Goal: Task Accomplishment & Management: Use online tool/utility

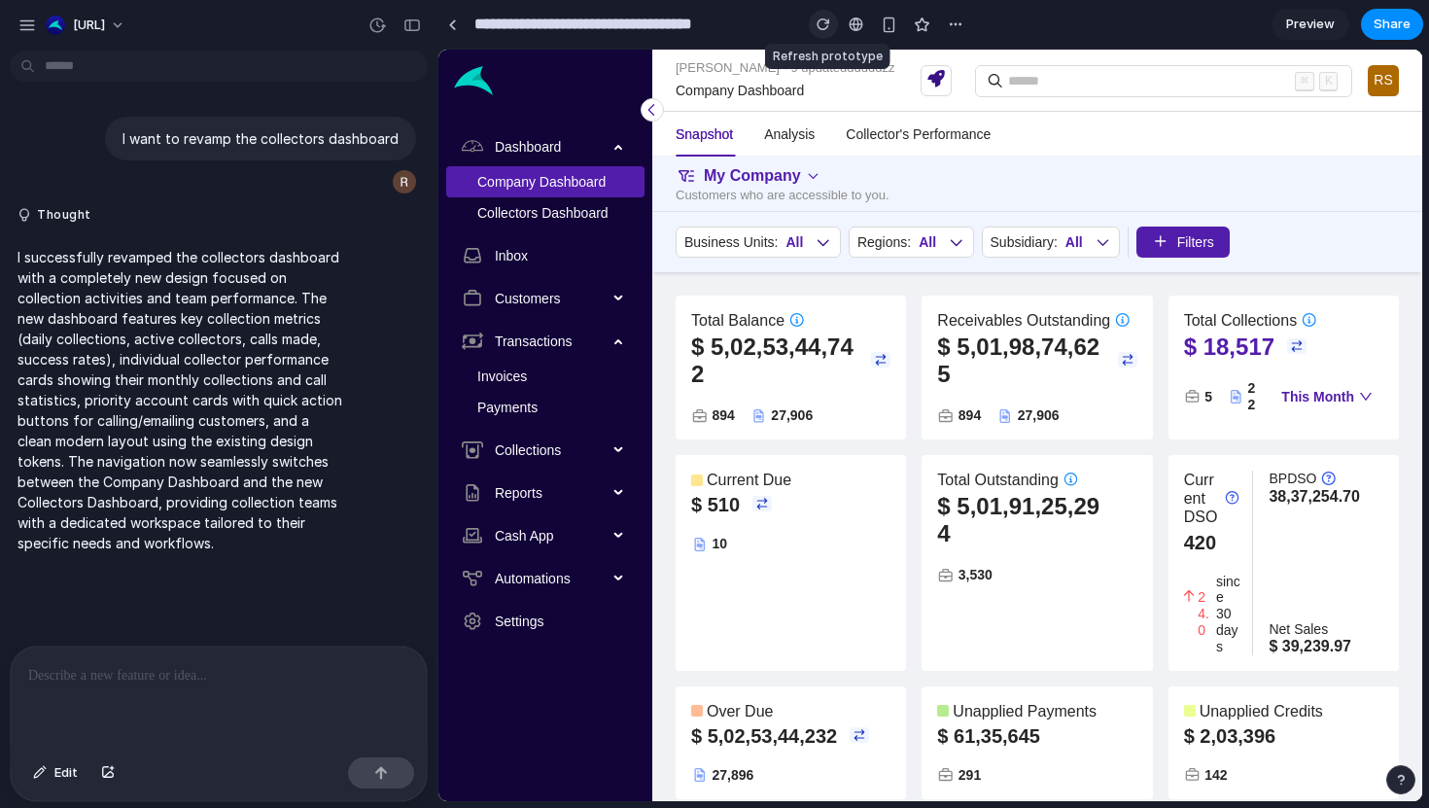
click at [819, 33] on button "button" at bounding box center [823, 24] width 29 height 29
click at [529, 215] on link "Collectors Dashboard" at bounding box center [542, 213] width 131 height 16
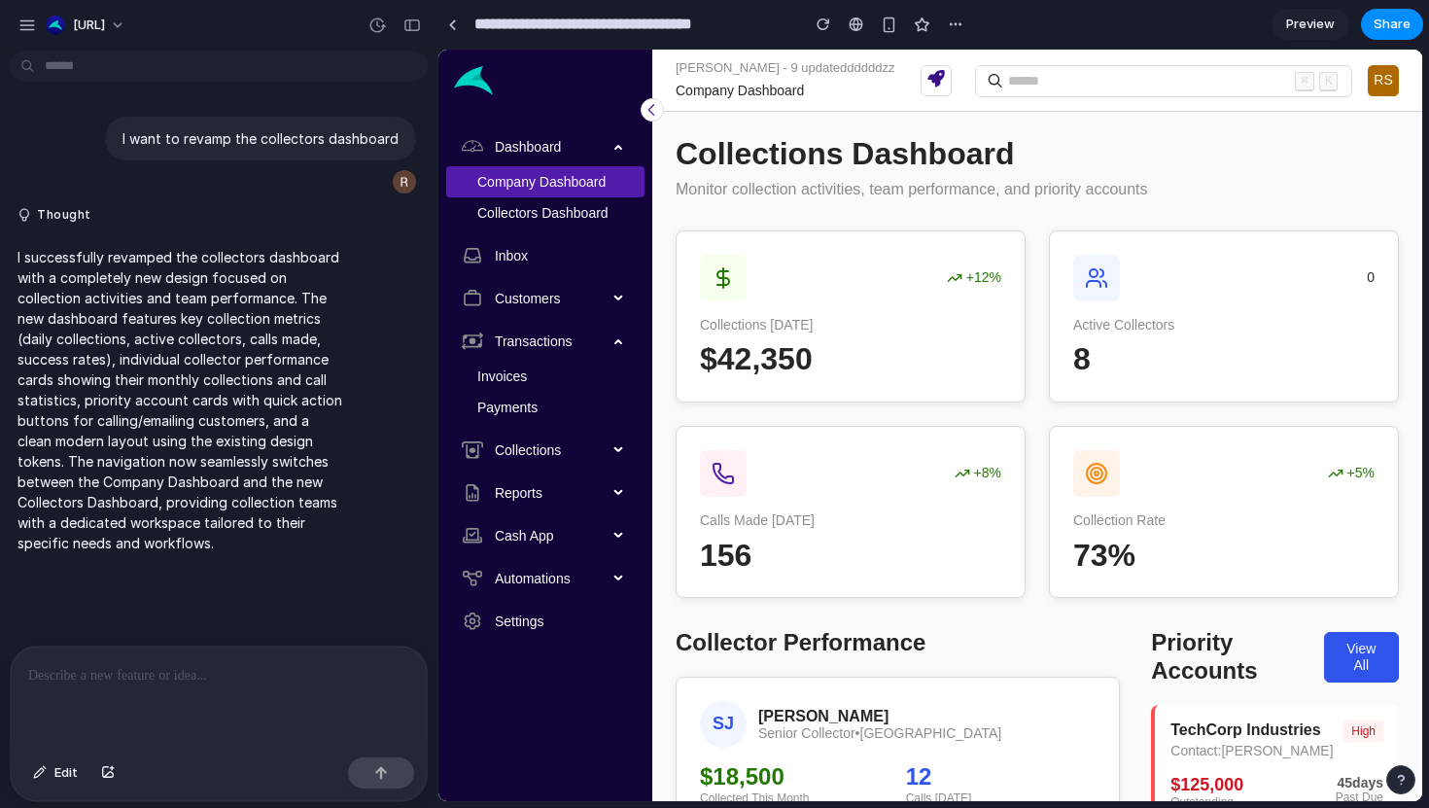
click at [1293, 19] on span "Preview" at bounding box center [1310, 24] width 49 height 19
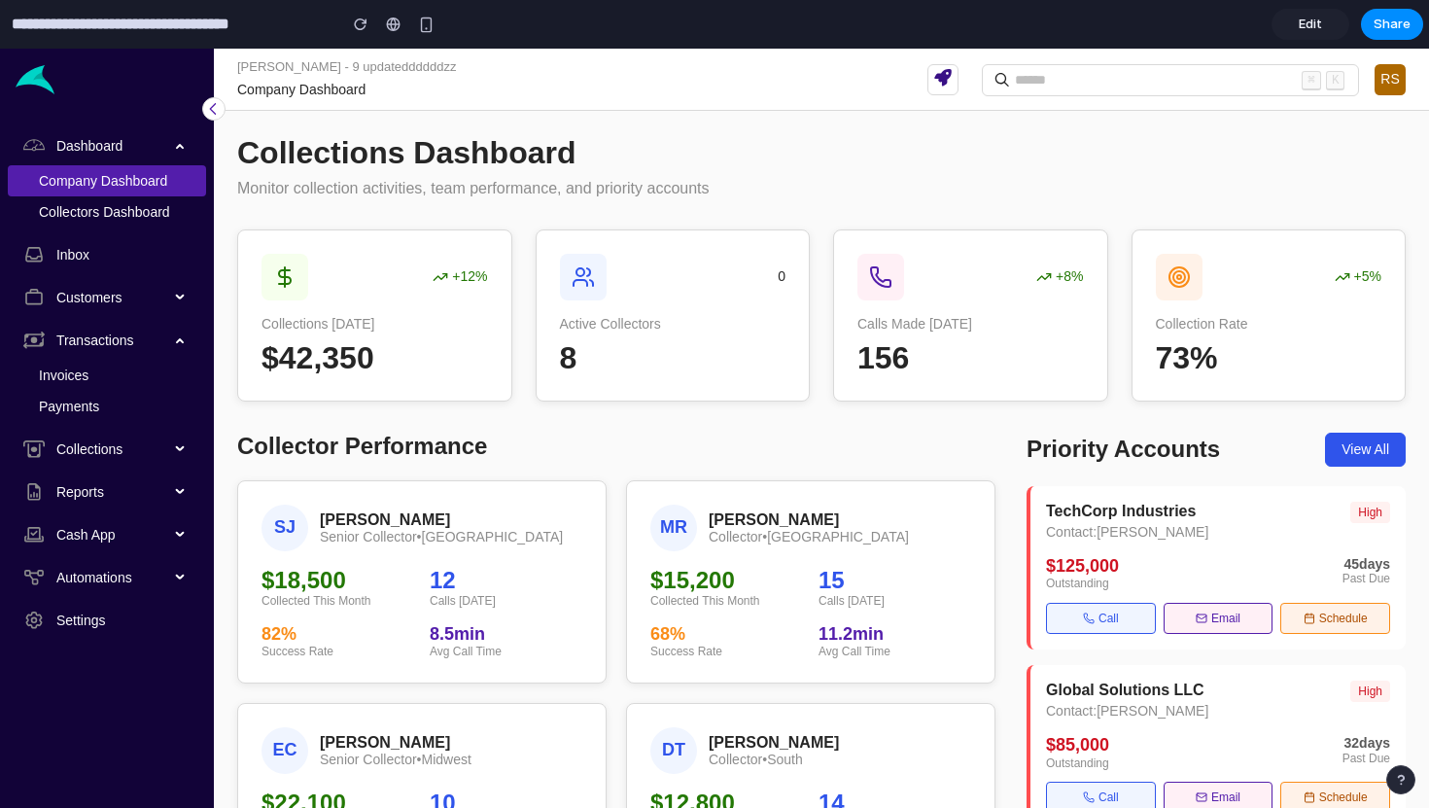
click at [1301, 25] on span "Edit" at bounding box center [1309, 24] width 23 height 19
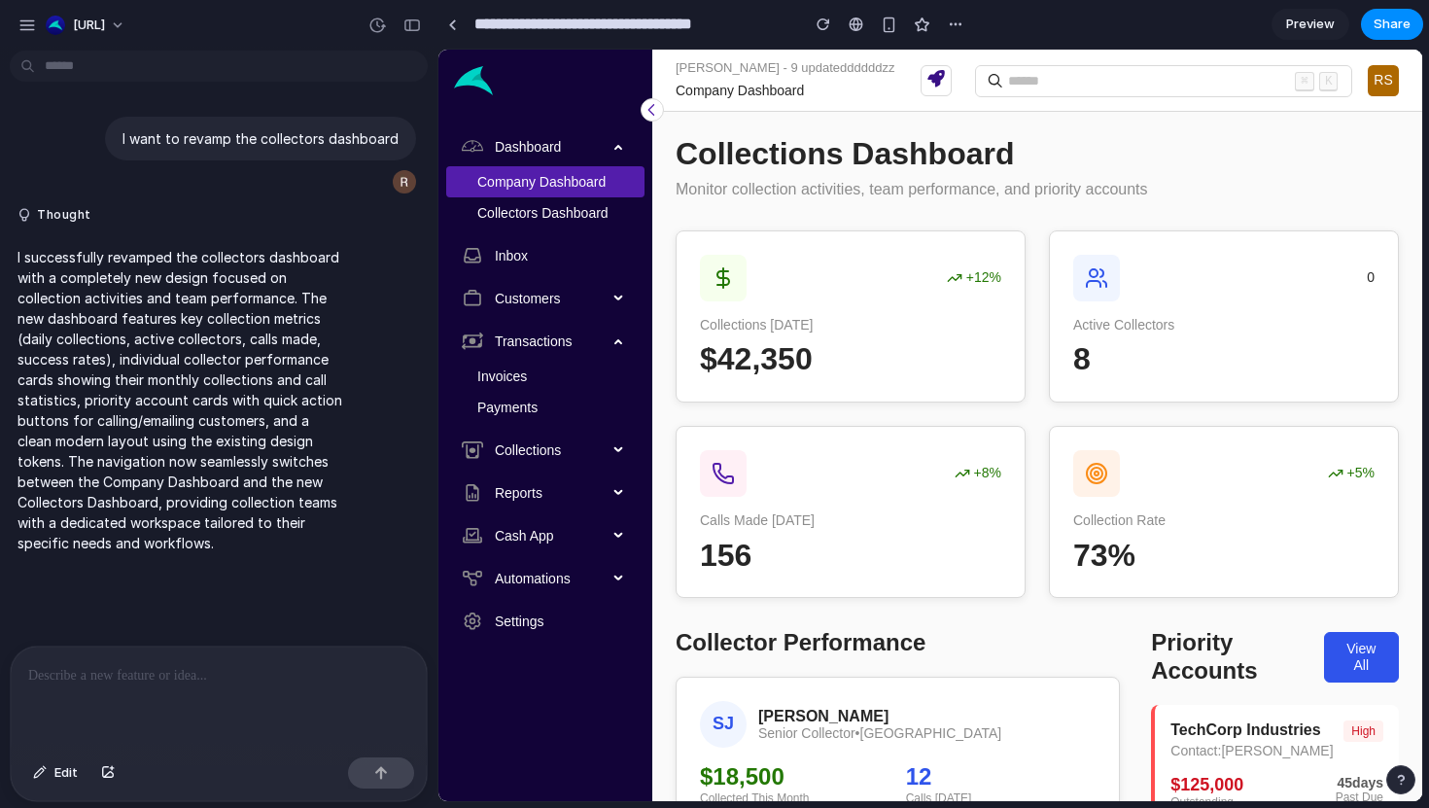
click at [165, 675] on p at bounding box center [218, 675] width 381 height 23
